Goal: Task Accomplishment & Management: Manage account settings

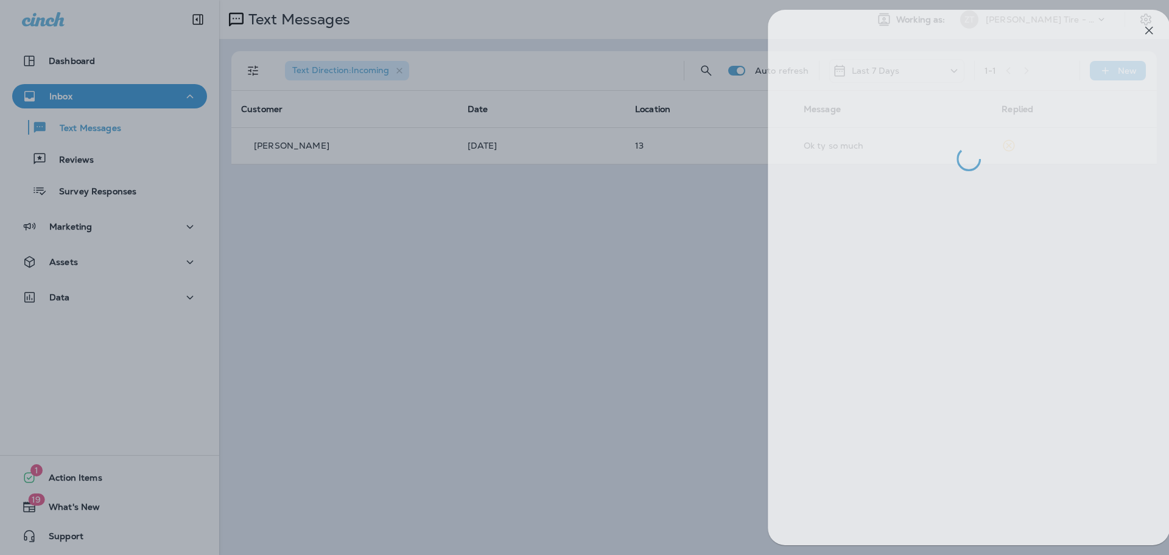
click at [570, 242] on div at bounding box center [600, 277] width 1169 height 555
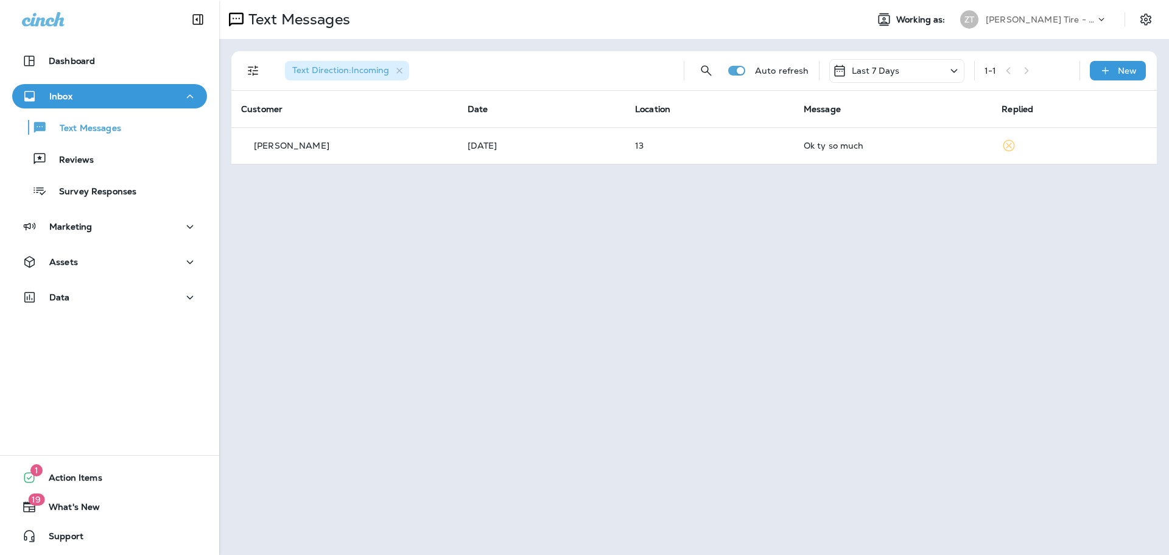
click at [129, 98] on div "Inbox" at bounding box center [109, 96] width 175 height 15
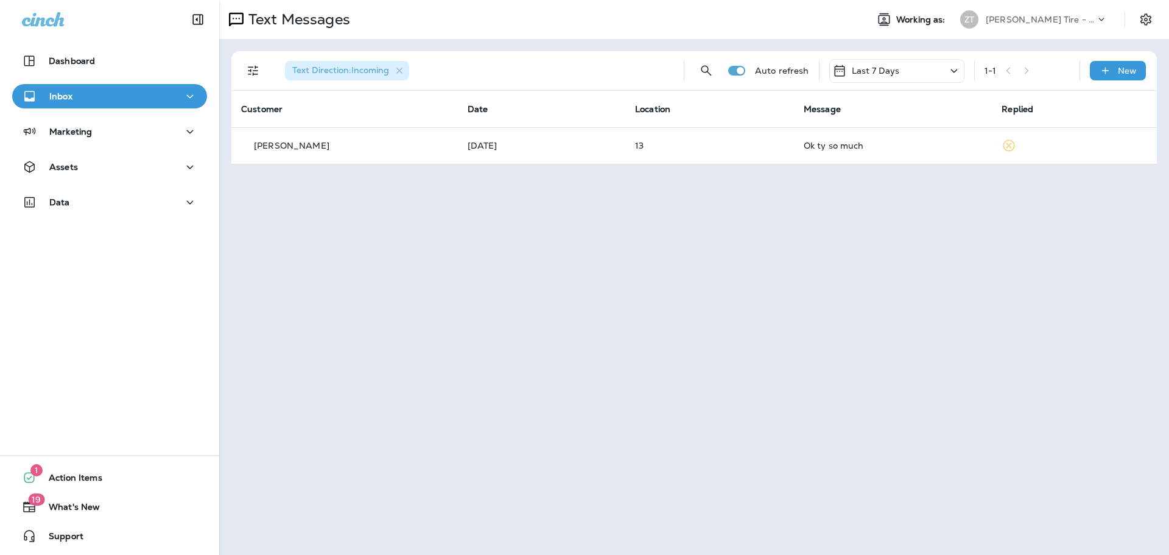
click at [123, 98] on div "Inbox" at bounding box center [109, 96] width 175 height 15
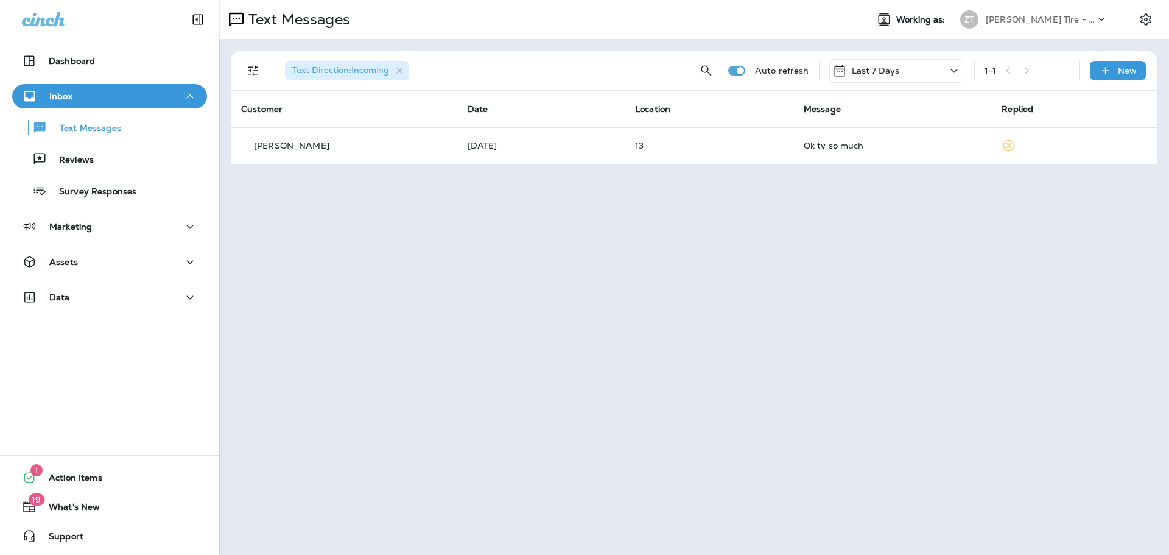
click at [987, 20] on p "[PERSON_NAME] Tire - Hills & [PERSON_NAME]" at bounding box center [1041, 20] width 110 height 10
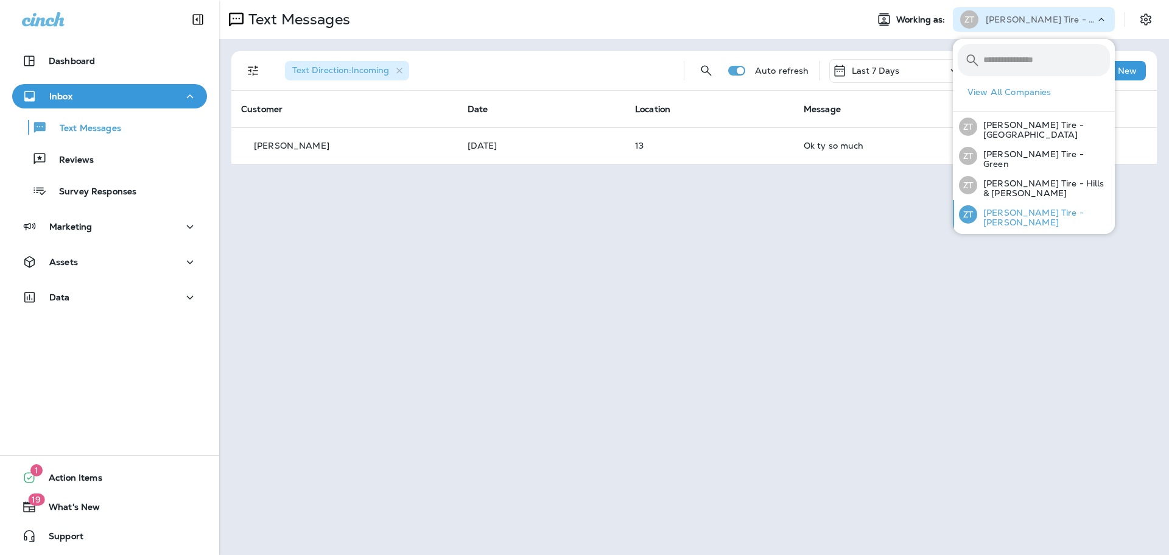
click at [1025, 219] on p "[PERSON_NAME] Tire - [PERSON_NAME]" at bounding box center [1043, 217] width 133 height 19
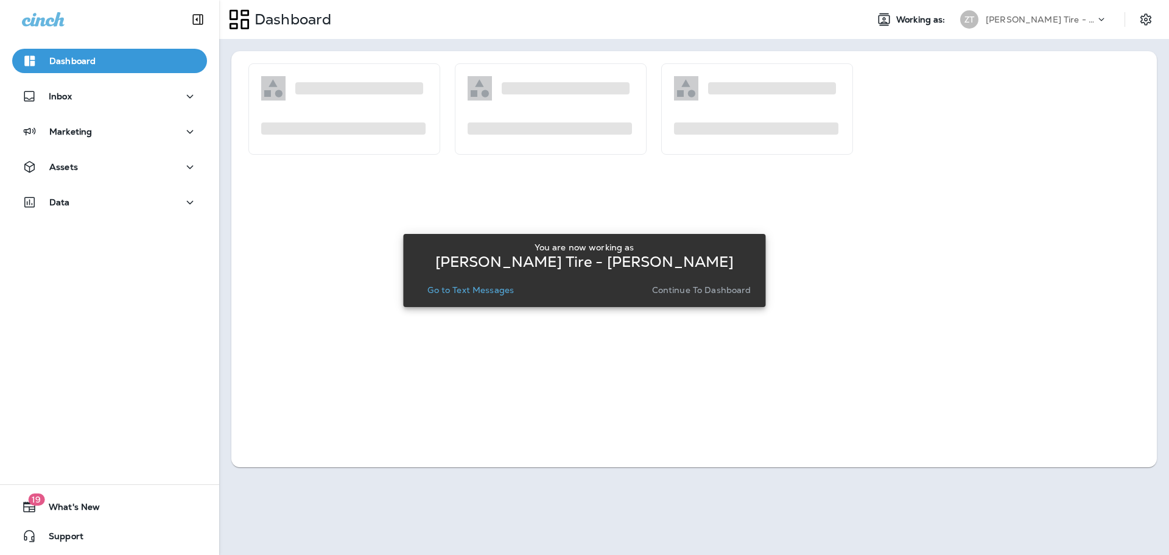
click at [691, 294] on p "Continue to Dashboard" at bounding box center [701, 290] width 99 height 10
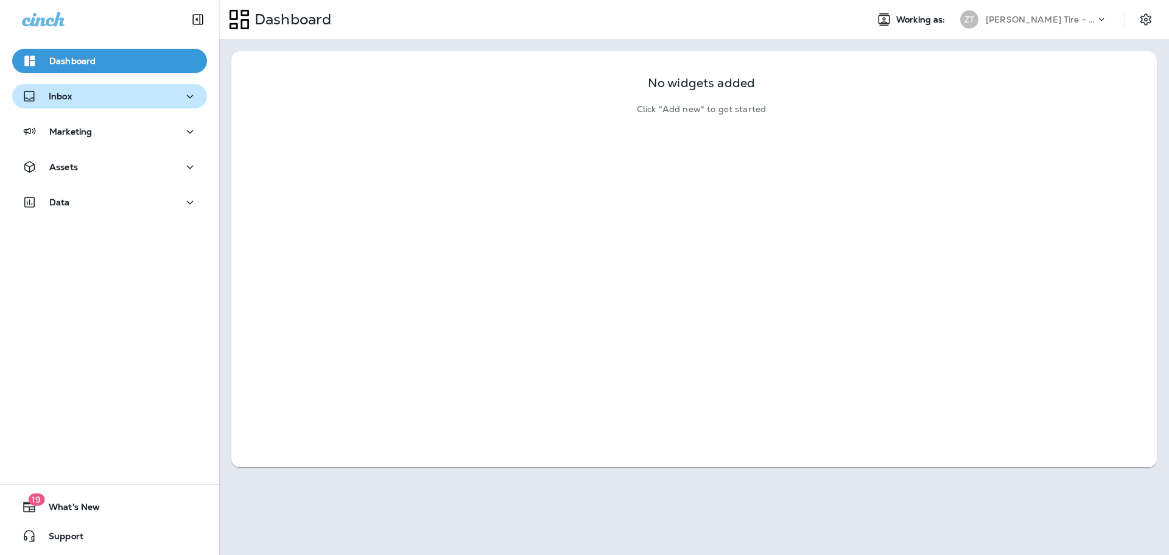
click at [79, 96] on div "Inbox" at bounding box center [109, 96] width 175 height 15
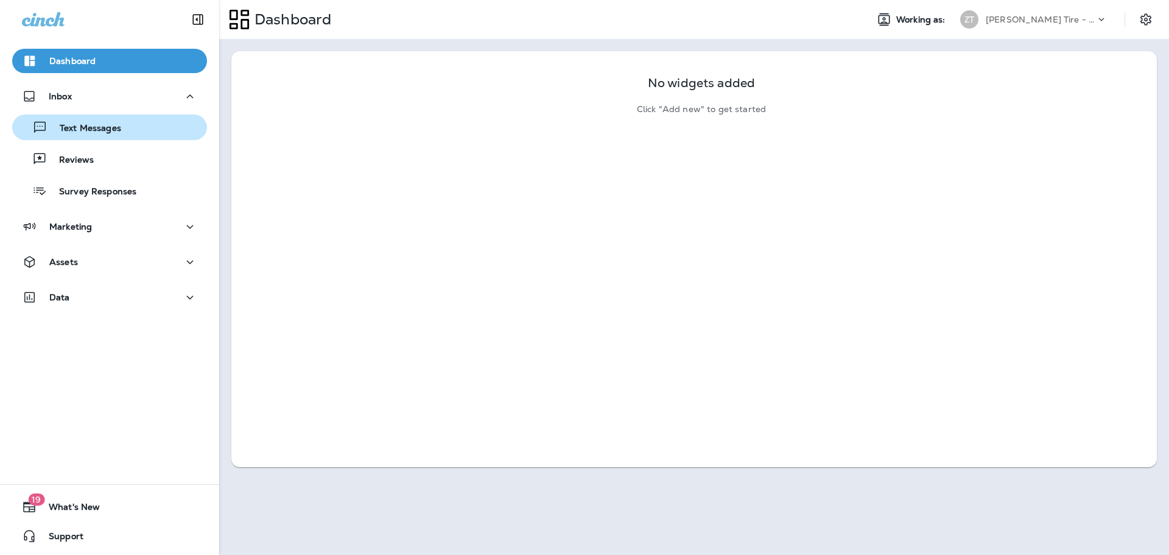
click at [76, 117] on button "Text Messages" at bounding box center [109, 127] width 195 height 26
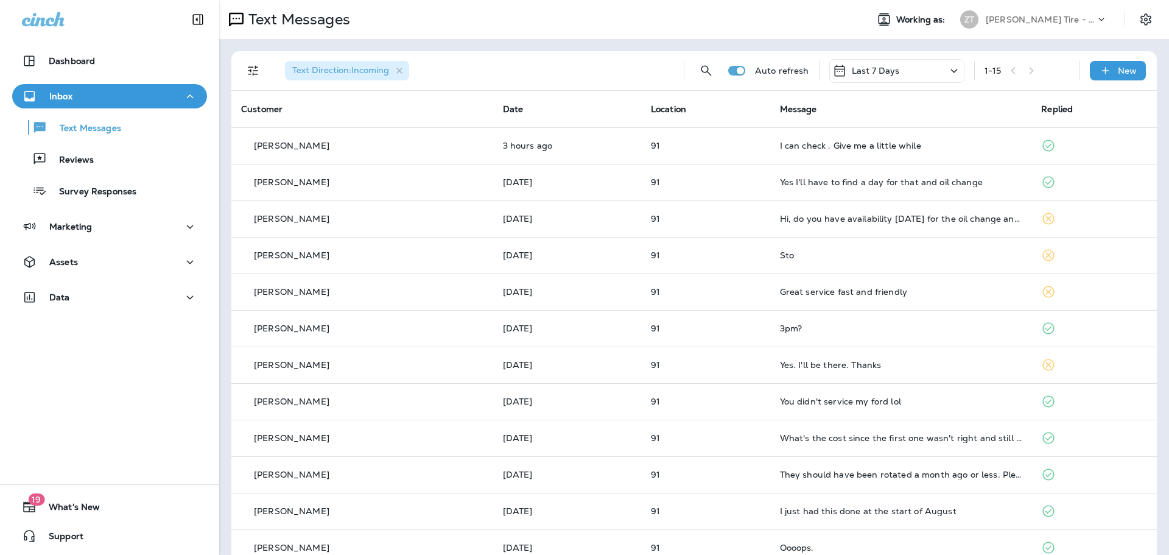
click at [1024, 23] on p "[PERSON_NAME] Tire - [PERSON_NAME]" at bounding box center [1041, 20] width 110 height 10
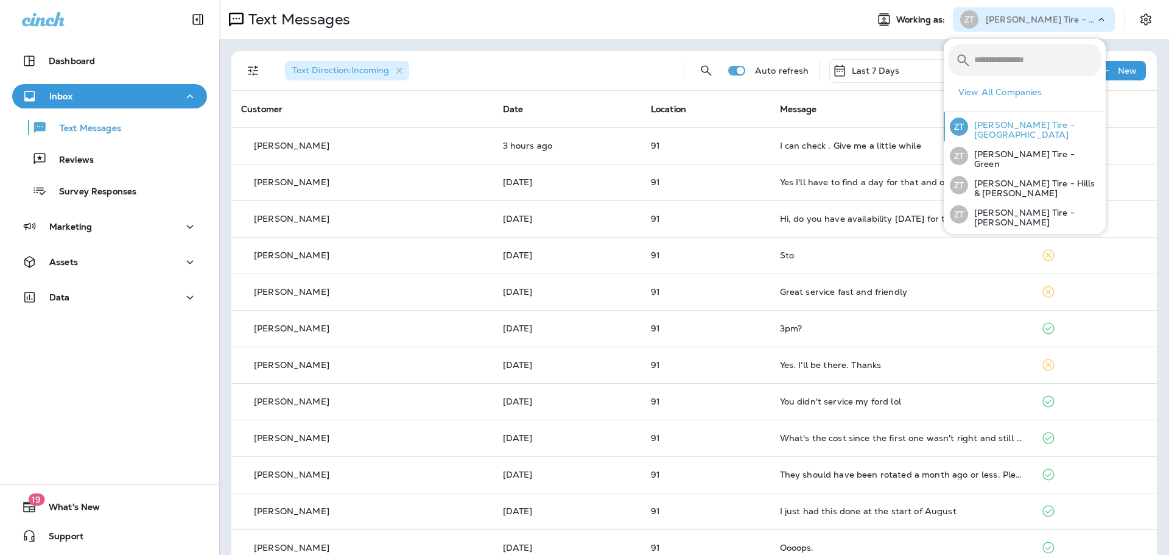
click at [1001, 135] on p "[PERSON_NAME] Tire - [GEOGRAPHIC_DATA]" at bounding box center [1034, 129] width 133 height 19
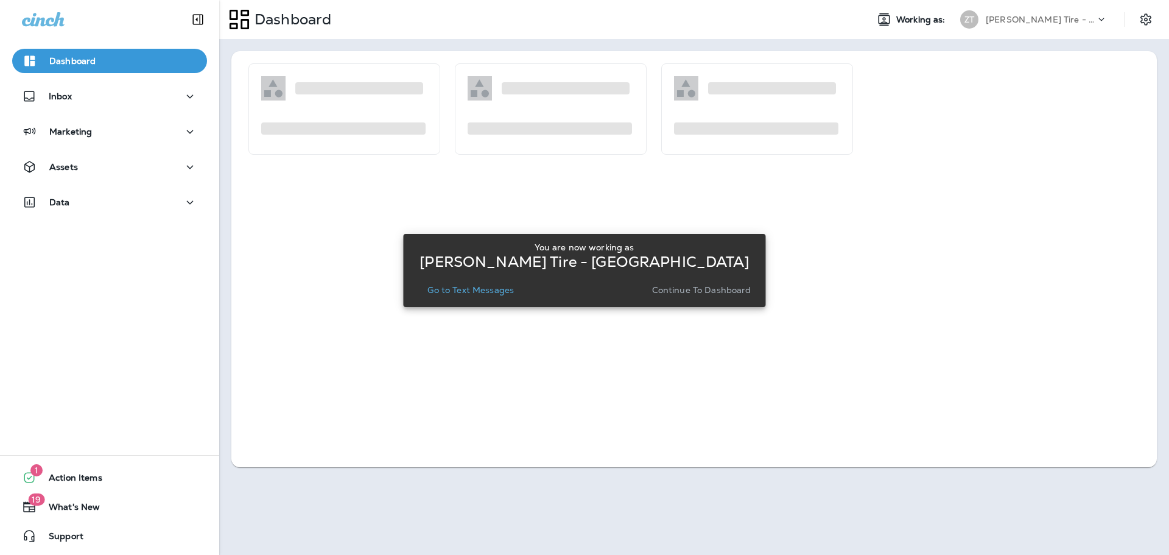
click at [676, 291] on p "Continue to Dashboard" at bounding box center [701, 290] width 99 height 10
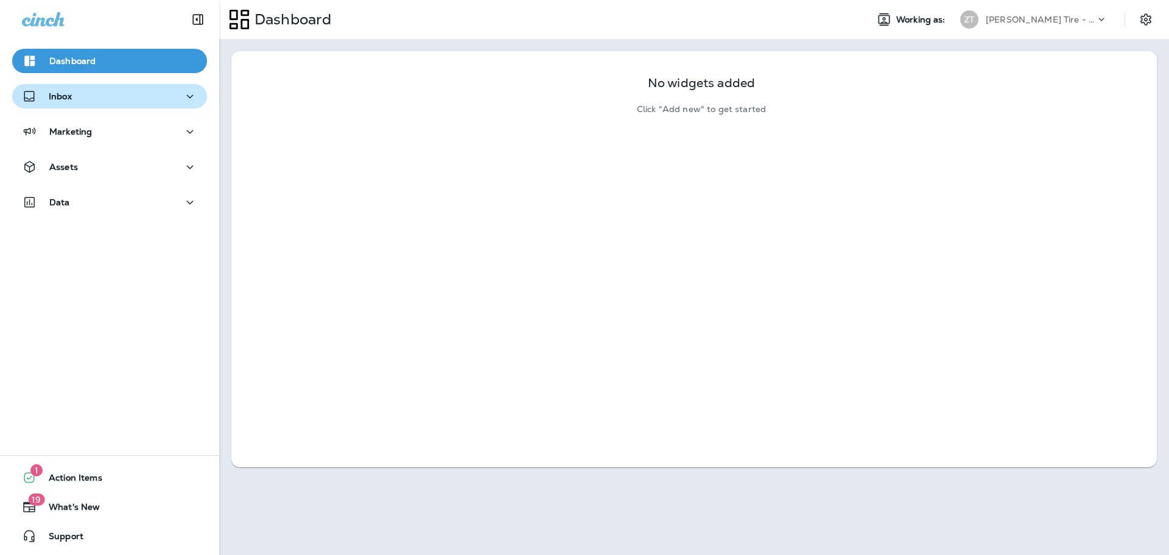
click at [111, 91] on div "Inbox" at bounding box center [109, 96] width 175 height 15
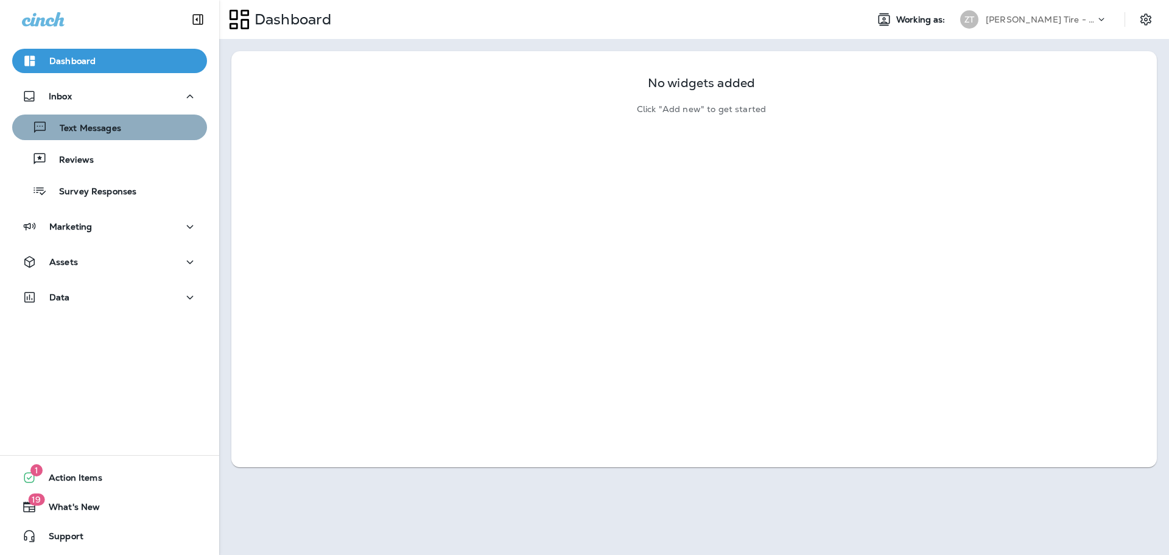
click at [113, 128] on p "Text Messages" at bounding box center [84, 129] width 74 height 12
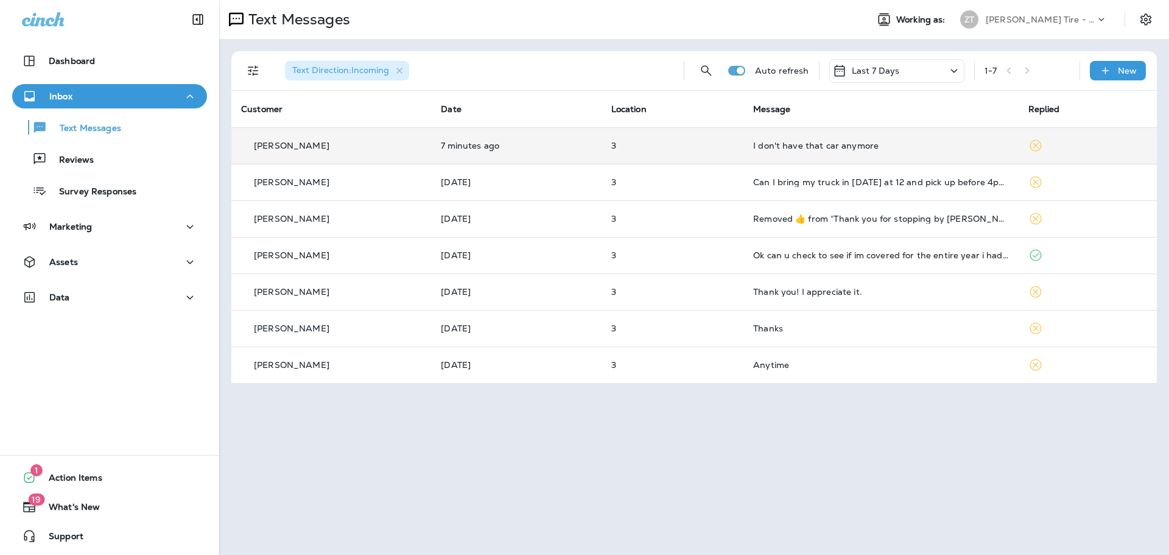
click at [768, 149] on div "I don't have that car anymore" at bounding box center [880, 146] width 255 height 10
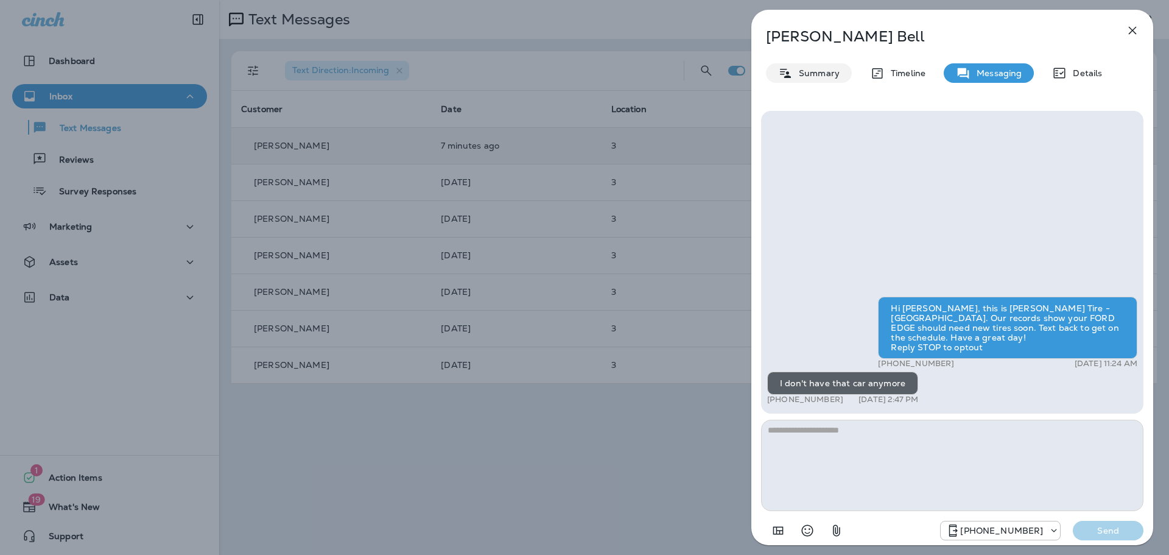
click at [788, 72] on icon at bounding box center [785, 72] width 11 height 9
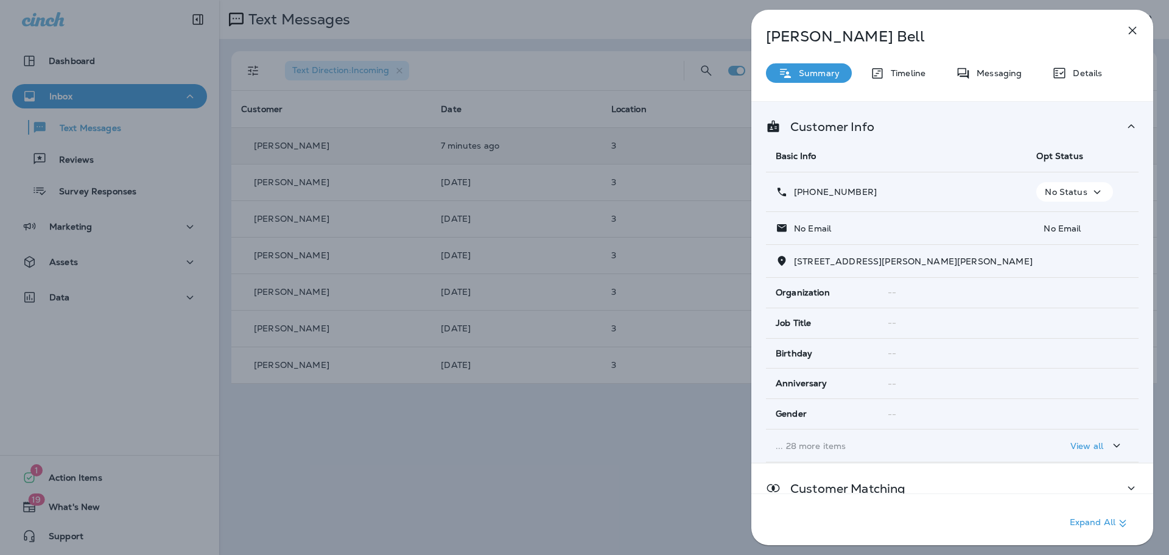
click at [1079, 196] on p "No Status" at bounding box center [1066, 192] width 42 height 10
click at [1057, 220] on p "Opt out" at bounding box center [1066, 221] width 33 height 10
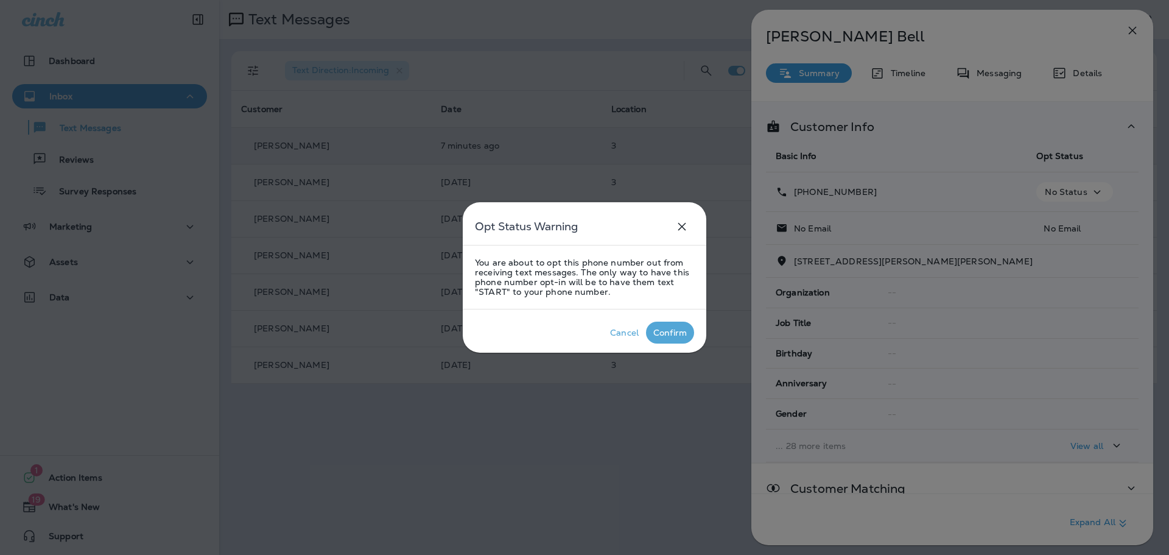
click at [669, 333] on div "Confirm" at bounding box center [669, 333] width 33 height 10
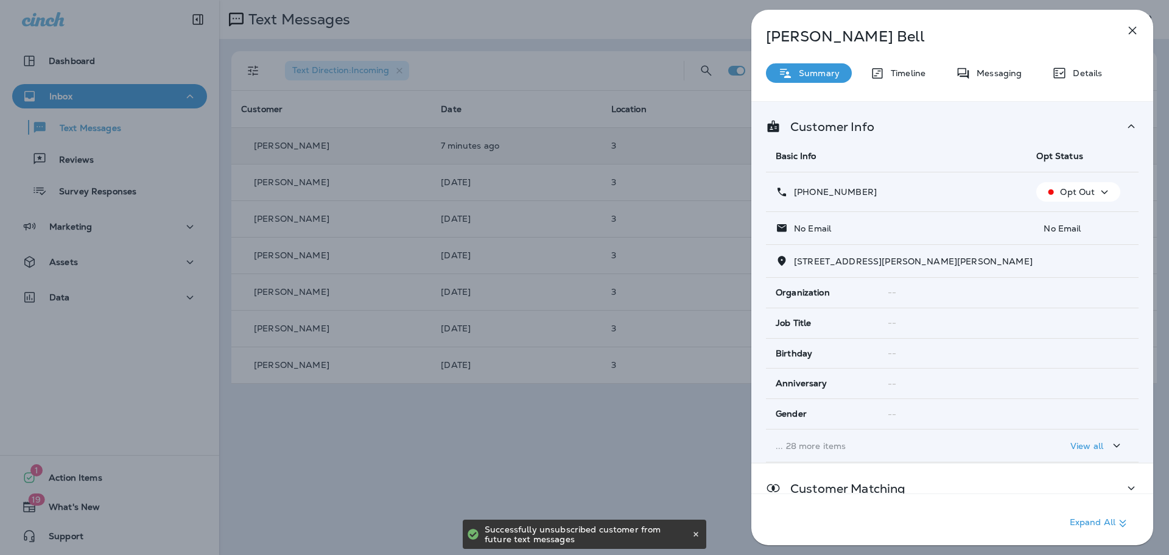
click at [970, 201] on td "[PHONE_NUMBER]" at bounding box center [896, 192] width 261 height 40
click at [1130, 31] on icon "button" at bounding box center [1132, 30] width 15 height 15
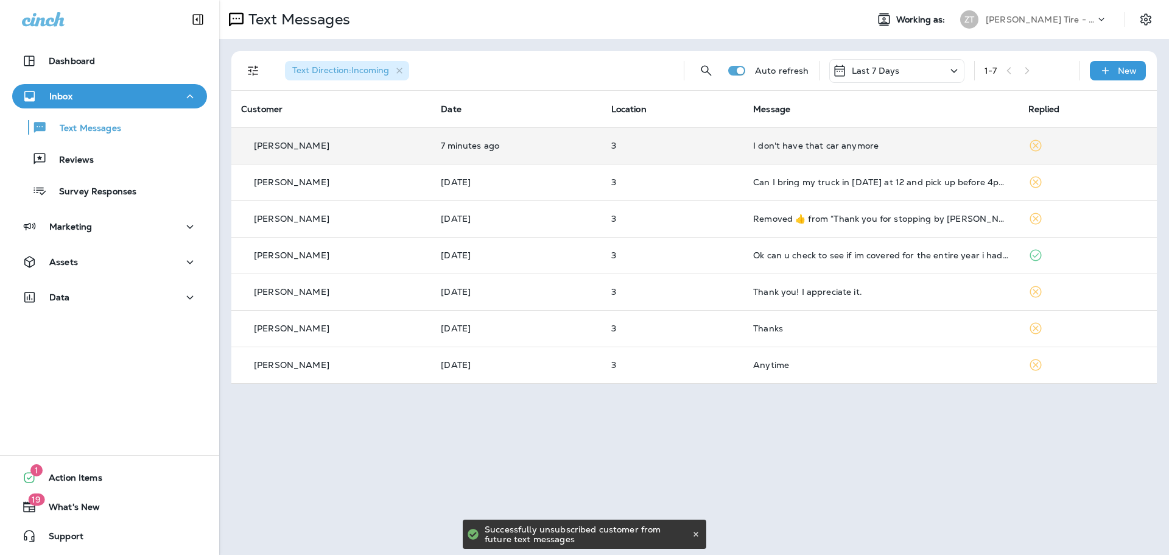
click at [987, 20] on p "[PERSON_NAME] Tire - [GEOGRAPHIC_DATA]" at bounding box center [1041, 20] width 110 height 10
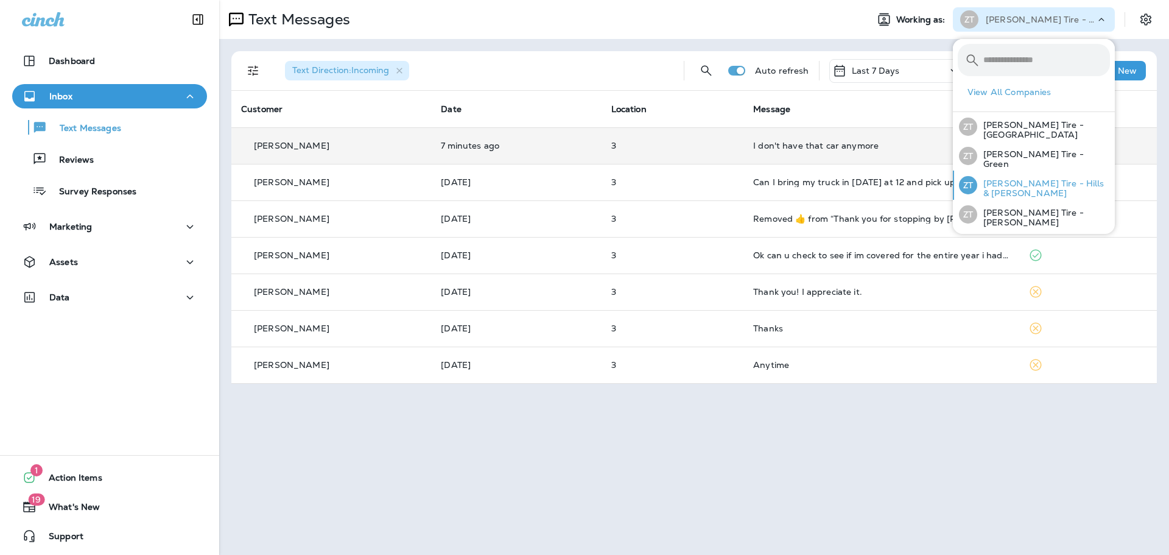
click at [1008, 187] on p "[PERSON_NAME] Tire - Hills & [PERSON_NAME]" at bounding box center [1043, 187] width 133 height 19
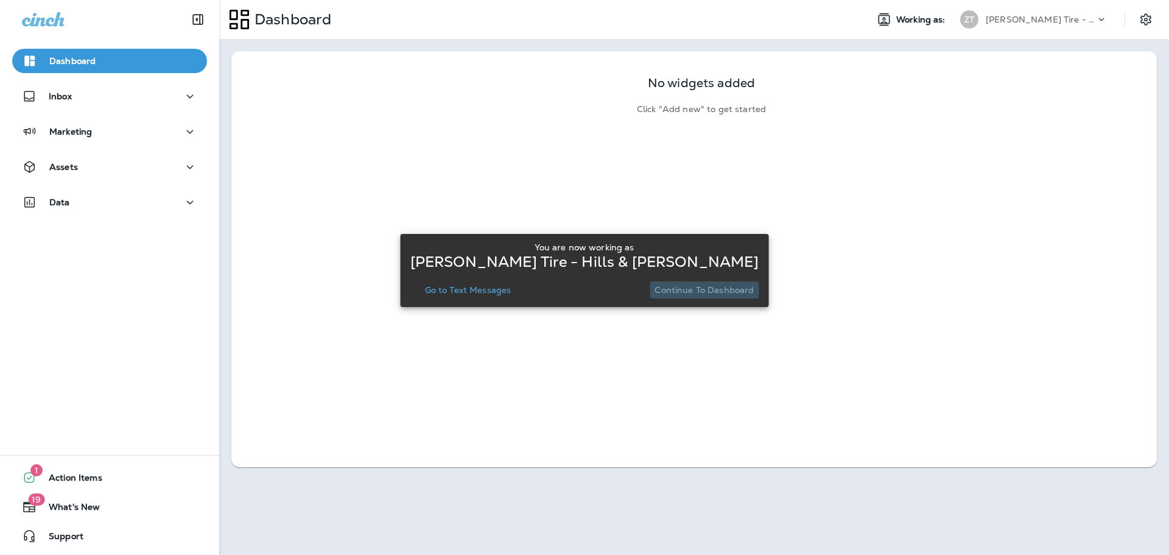
click at [715, 293] on p "Continue to Dashboard" at bounding box center [703, 290] width 99 height 10
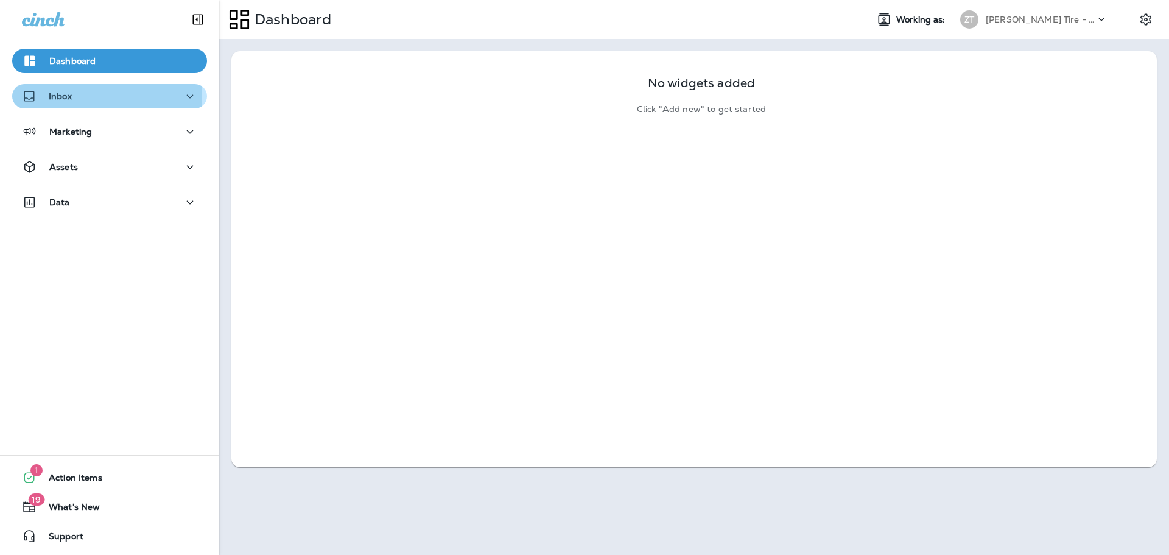
click at [93, 96] on div "Inbox" at bounding box center [109, 96] width 175 height 15
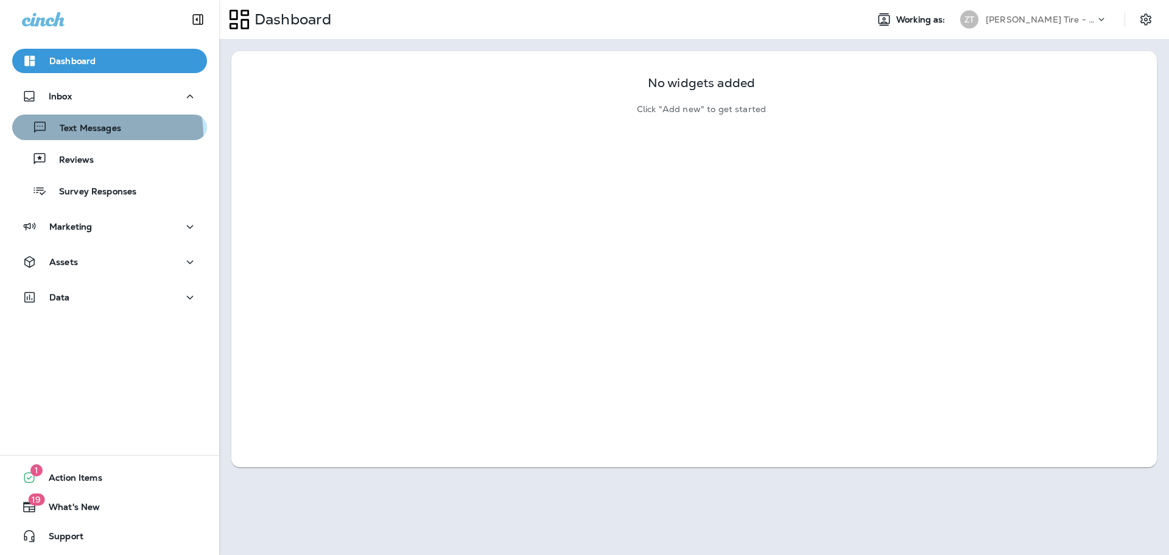
click at [88, 135] on div "Text Messages" at bounding box center [69, 127] width 104 height 18
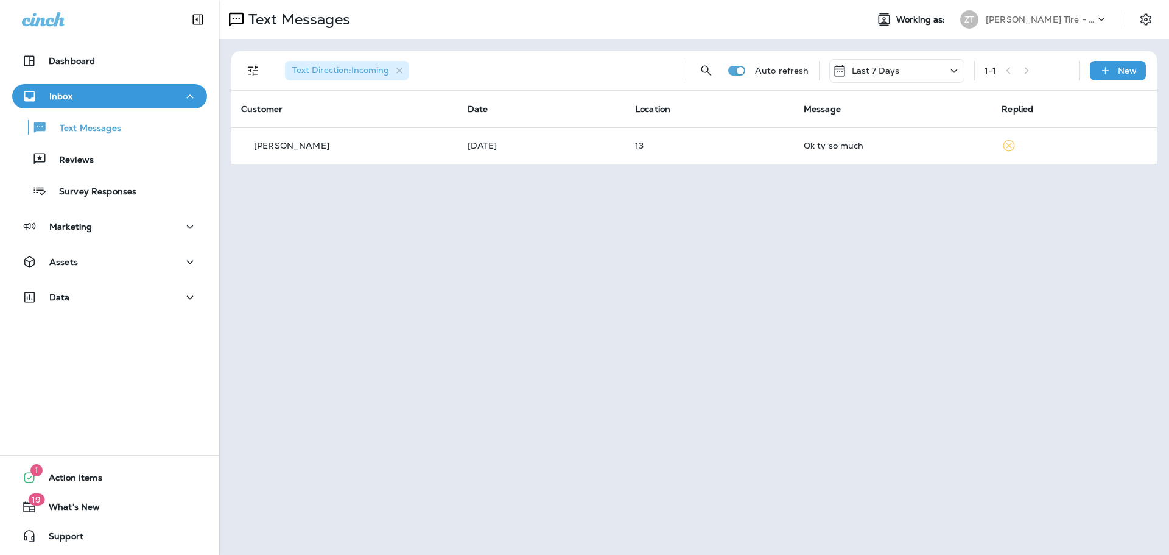
click at [1050, 16] on p "[PERSON_NAME] Tire - Hills & [PERSON_NAME]" at bounding box center [1041, 20] width 110 height 10
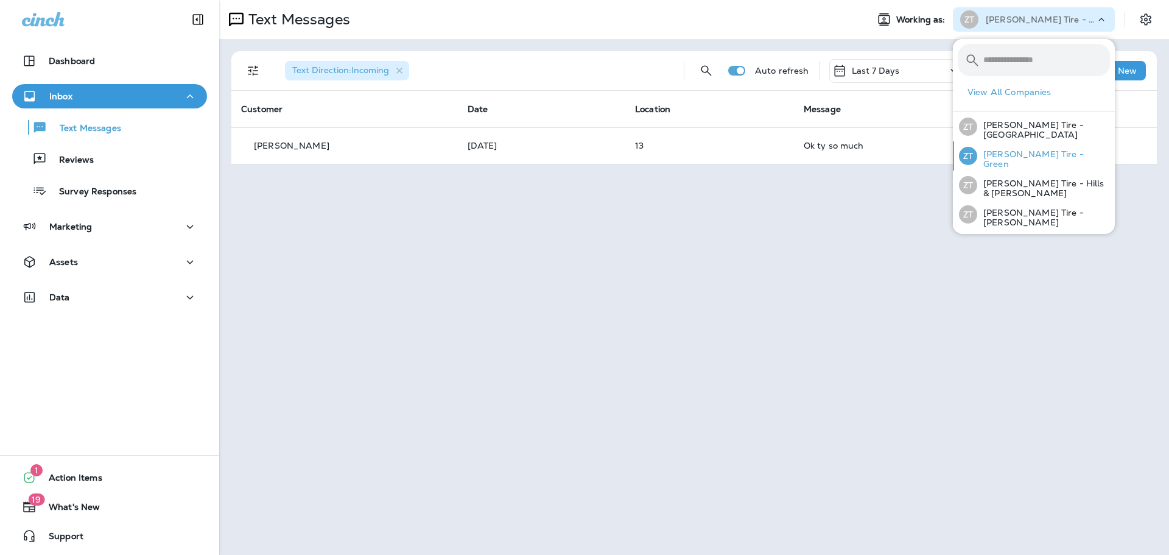
click at [1003, 161] on p "[PERSON_NAME] Tire - Green" at bounding box center [1043, 158] width 133 height 19
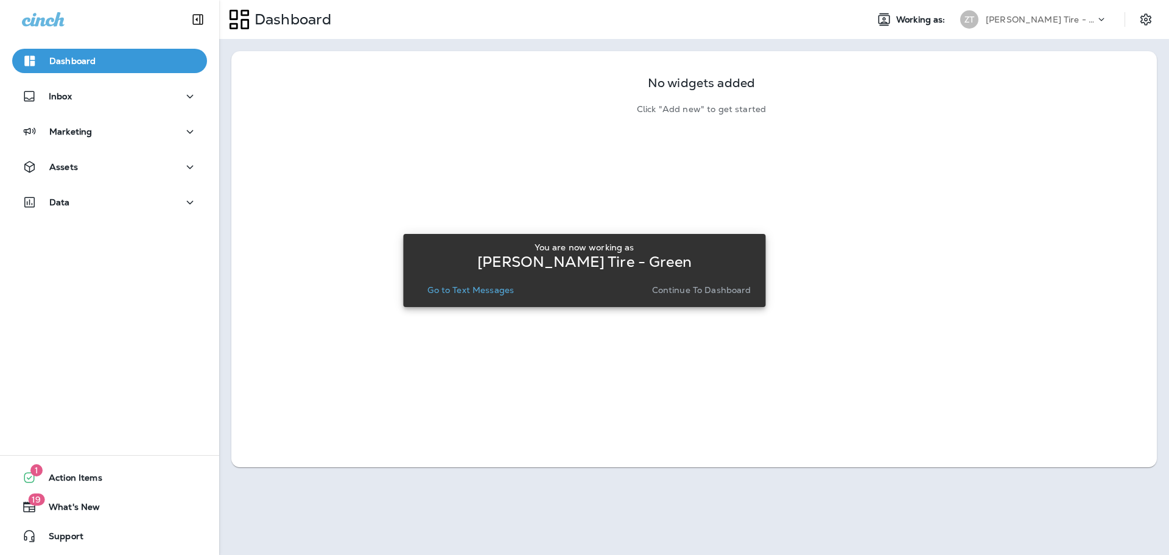
click at [731, 293] on p "Continue to Dashboard" at bounding box center [701, 290] width 99 height 10
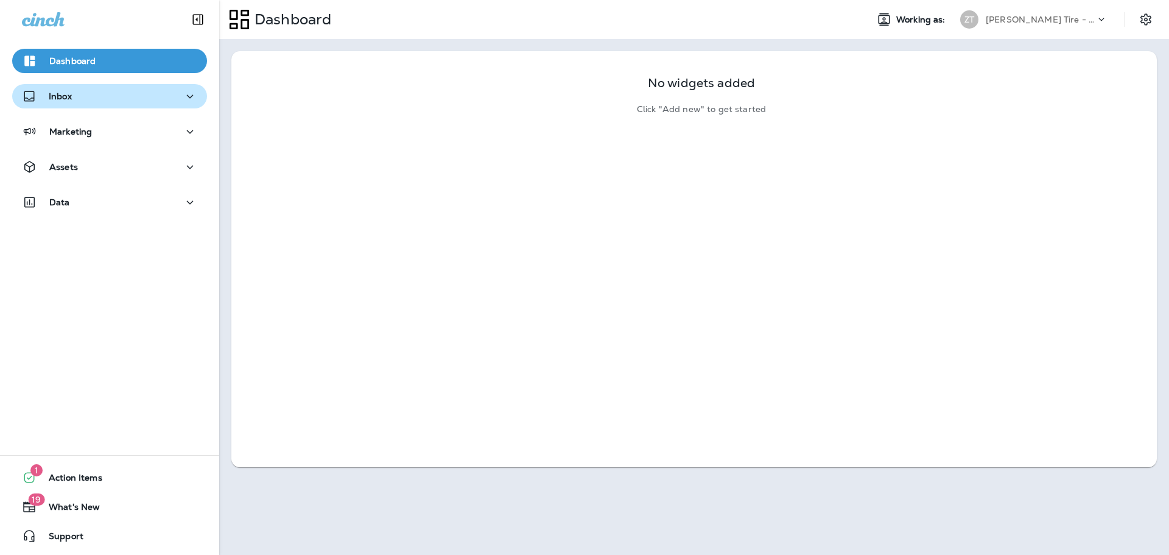
click at [126, 103] on div "Inbox" at bounding box center [109, 96] width 175 height 15
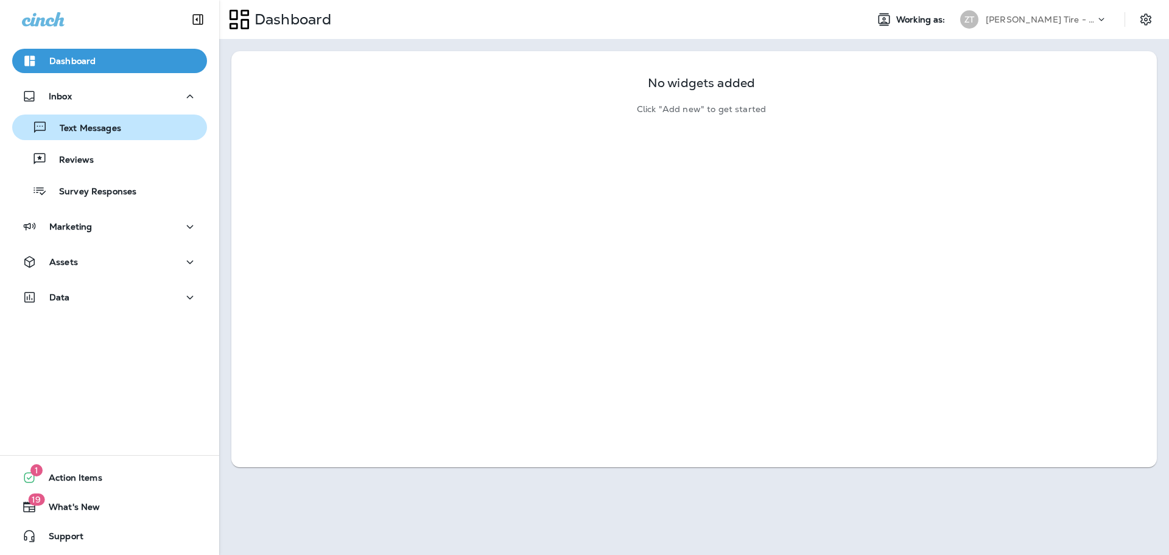
click at [125, 124] on div "Text Messages" at bounding box center [109, 127] width 185 height 18
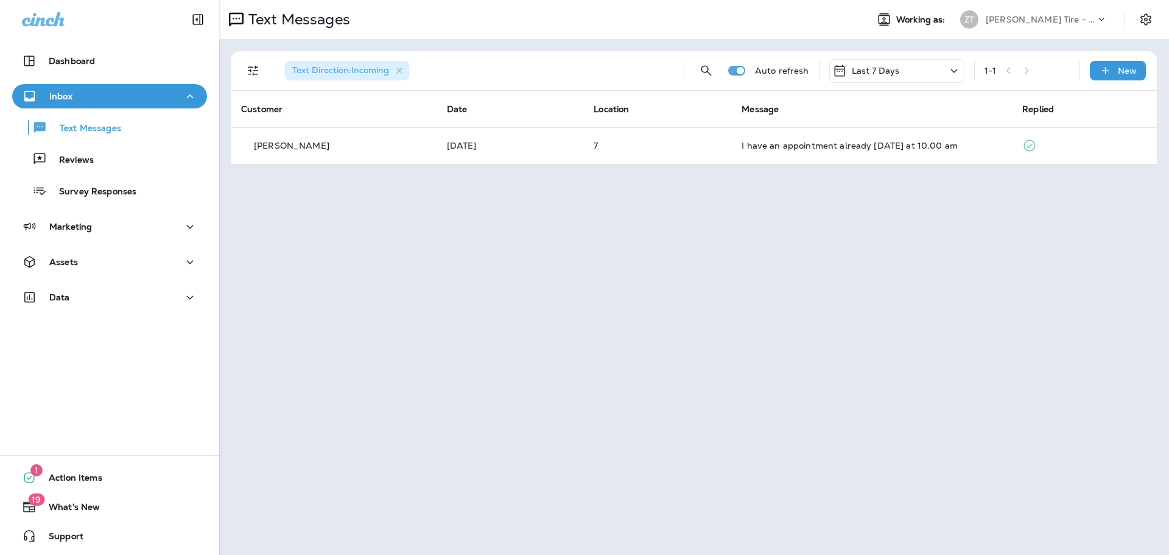
click at [1031, 215] on div "Text Messages Working as: [PERSON_NAME] Tire - Green Text Direction : Incoming …" at bounding box center [694, 277] width 950 height 555
click at [721, 306] on div "Text Messages Working as: [PERSON_NAME] Tire - Green Text Direction : Incoming …" at bounding box center [694, 277] width 950 height 555
